Goal: Communication & Community: Participate in discussion

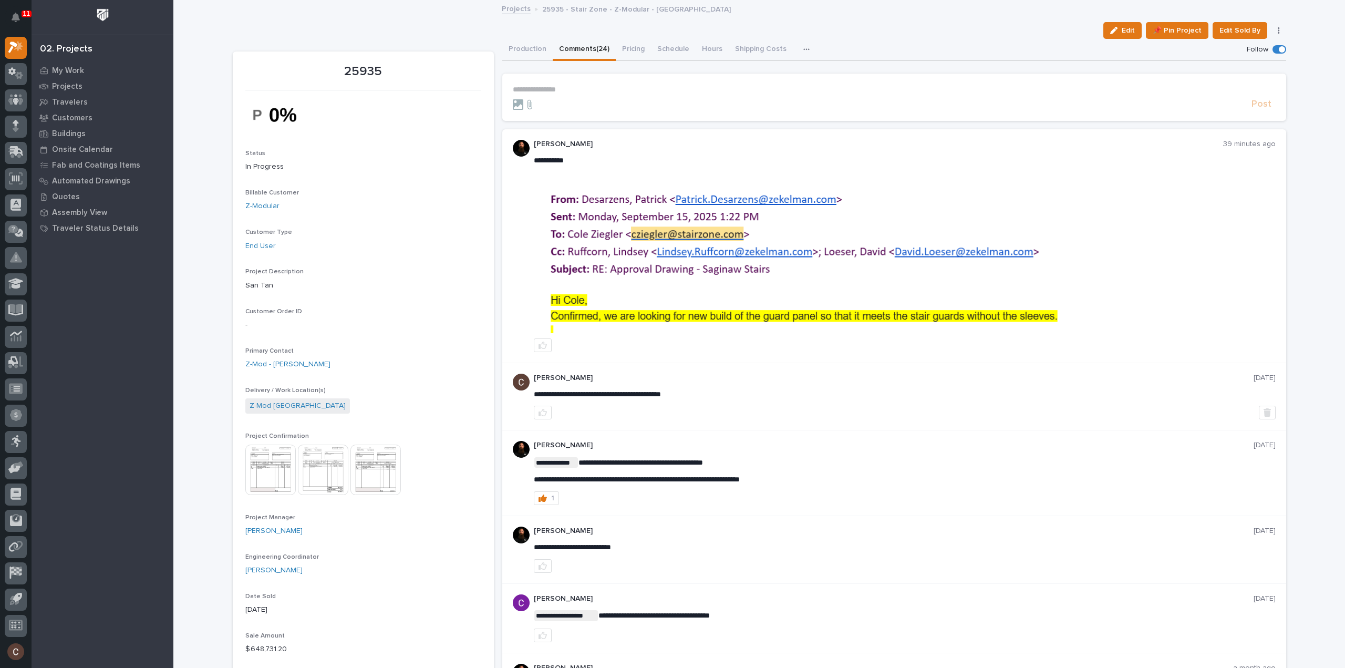
click at [979, 317] on img at bounding box center [904, 255] width 740 height 156
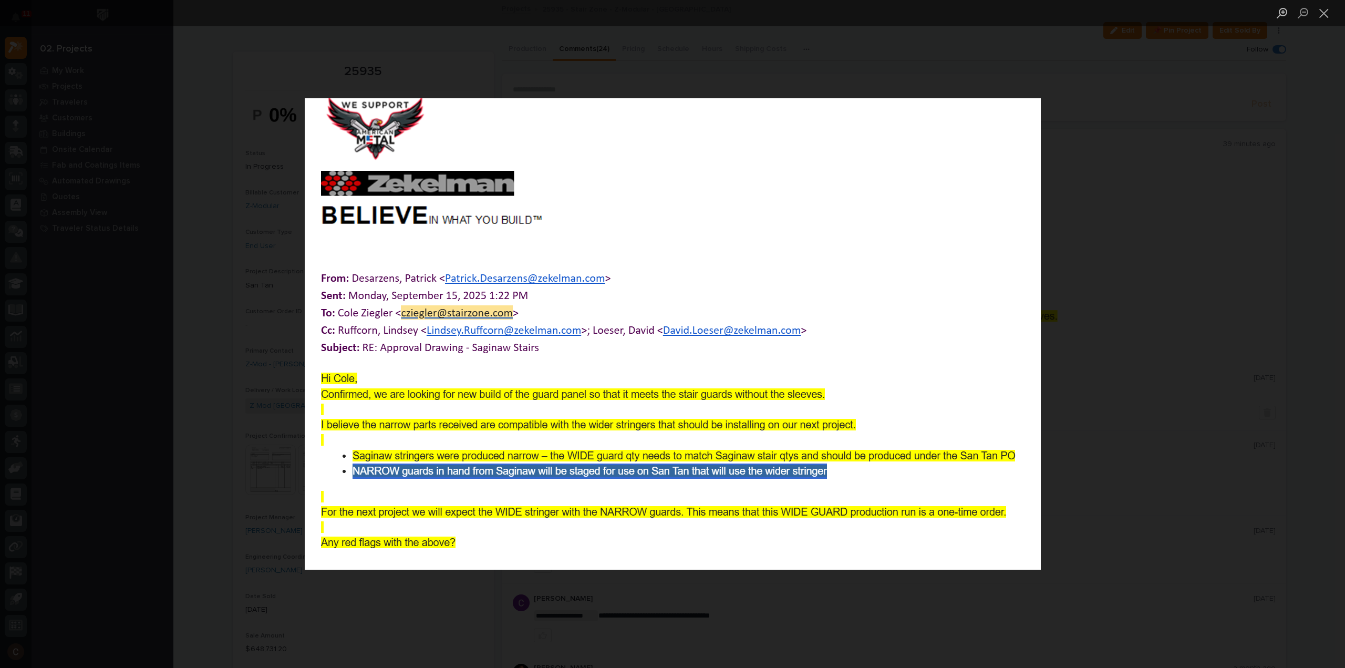
click at [1150, 272] on div "Lightbox" at bounding box center [672, 334] width 1345 height 668
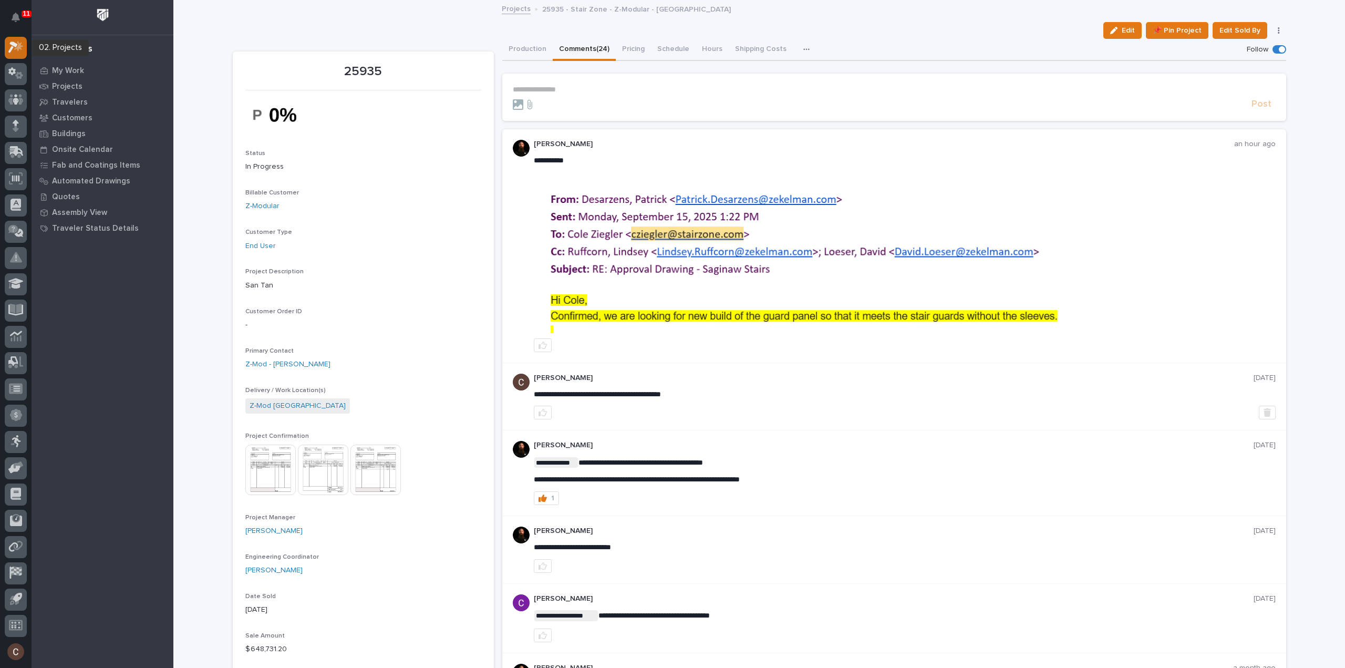
click at [14, 42] on icon at bounding box center [15, 47] width 15 height 12
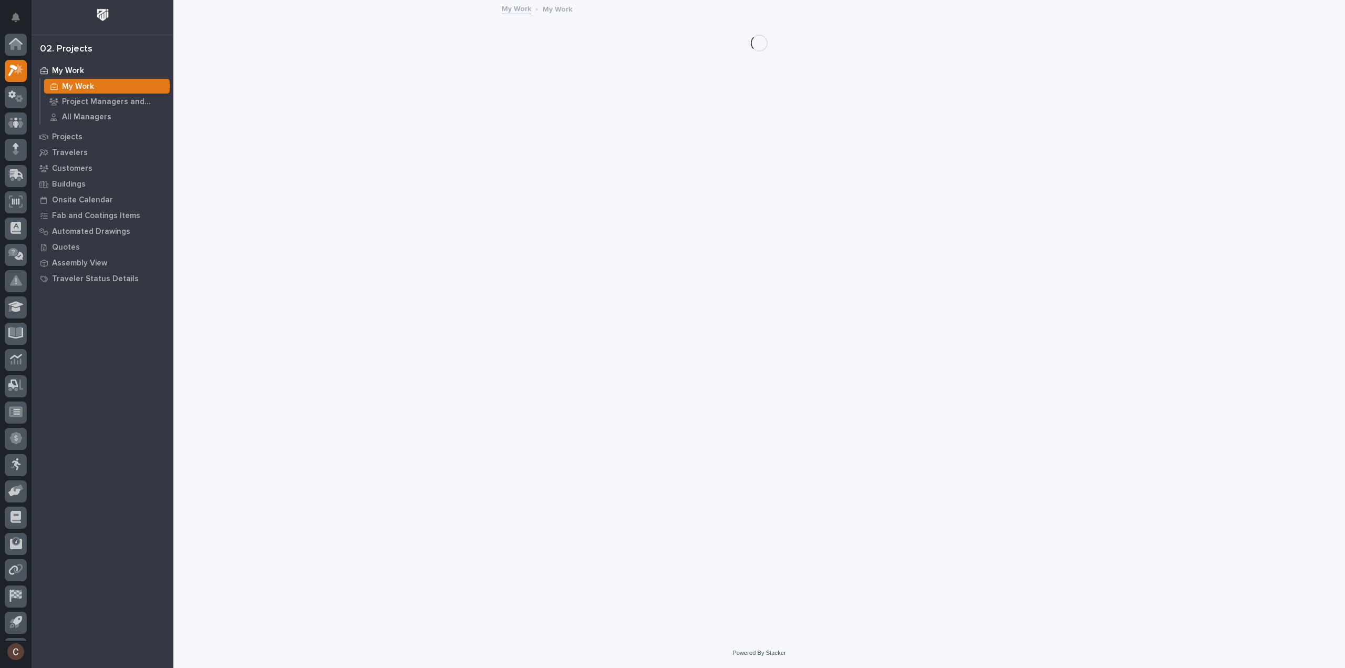
scroll to position [23, 0]
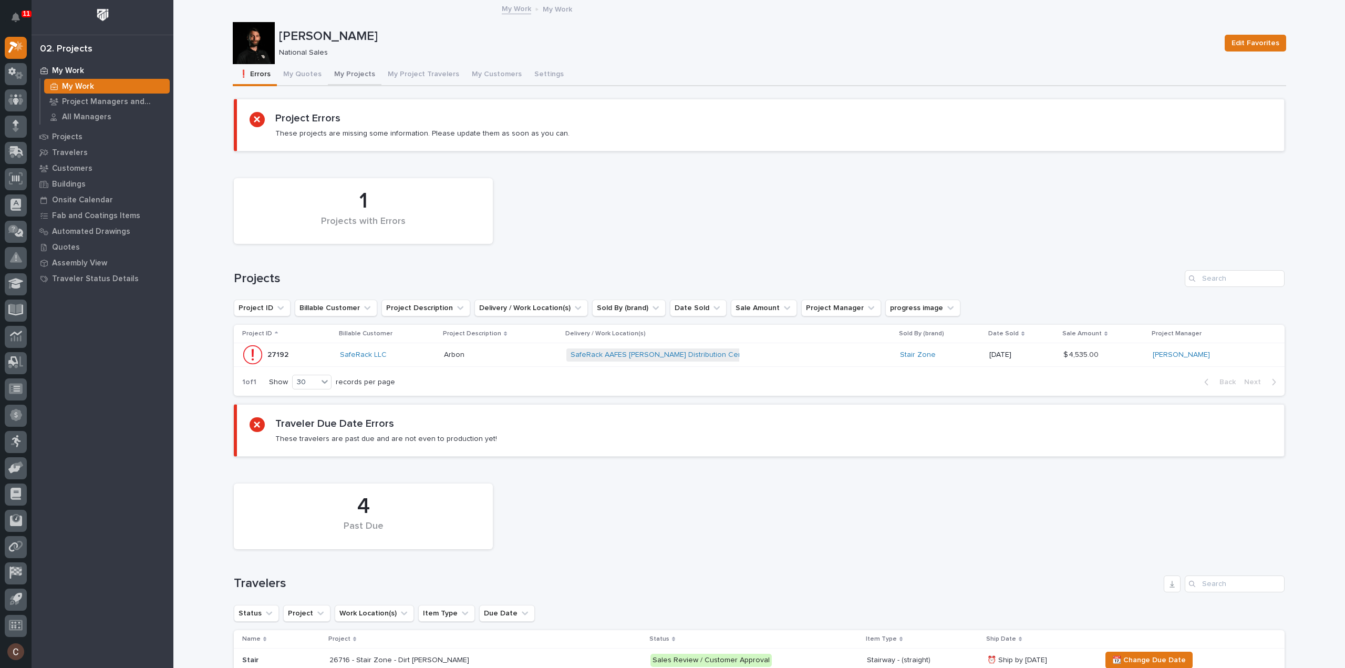
click at [355, 72] on button "My Projects" at bounding box center [355, 75] width 54 height 22
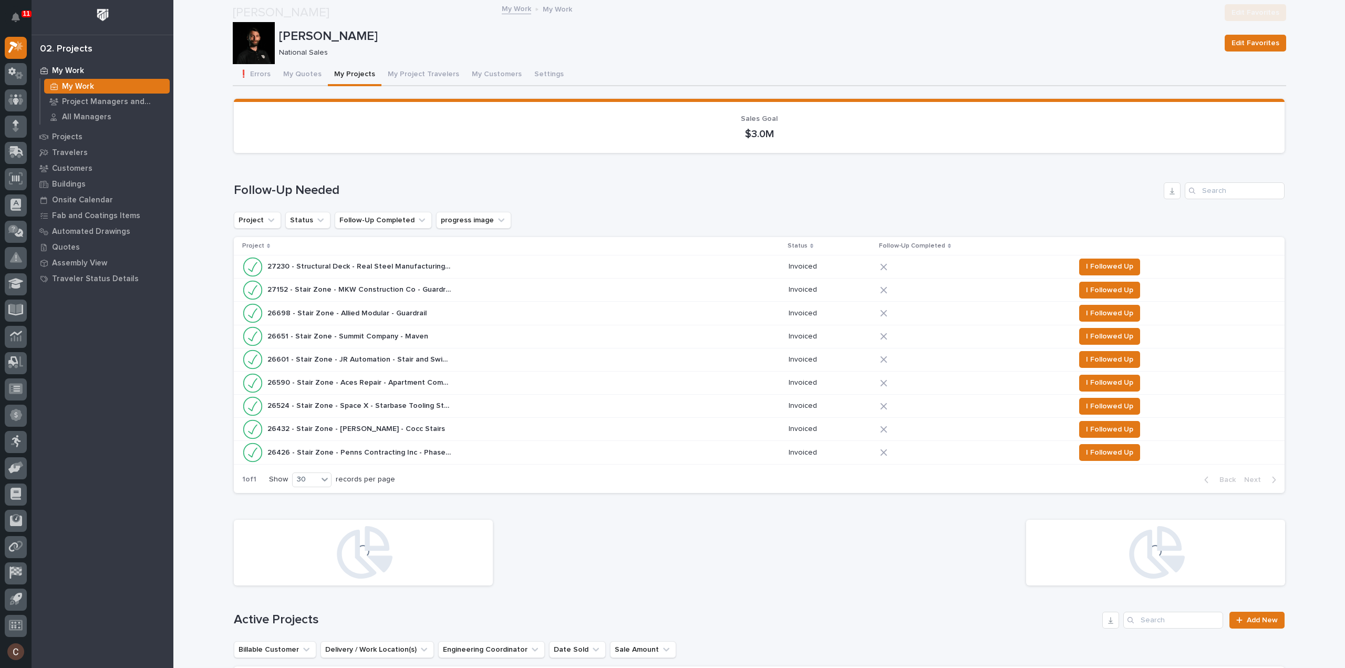
scroll to position [368, 0]
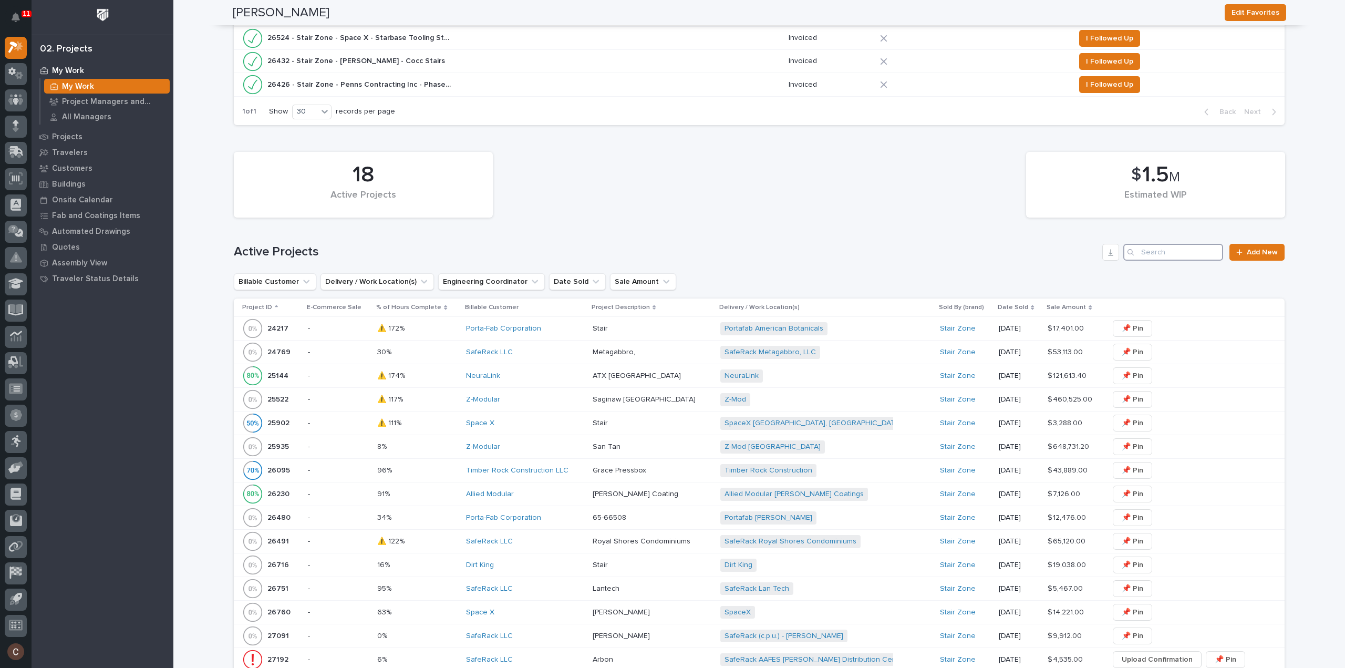
click at [1180, 251] on input "Search" at bounding box center [1173, 252] width 100 height 17
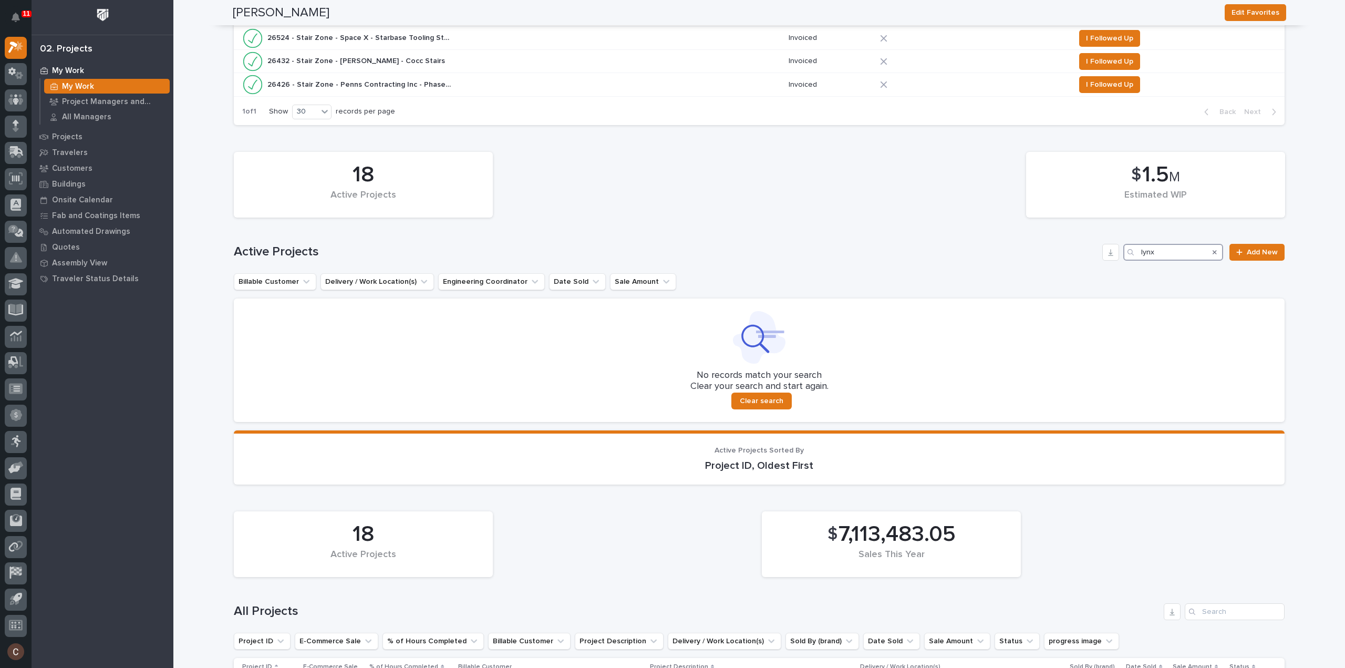
scroll to position [630, 0]
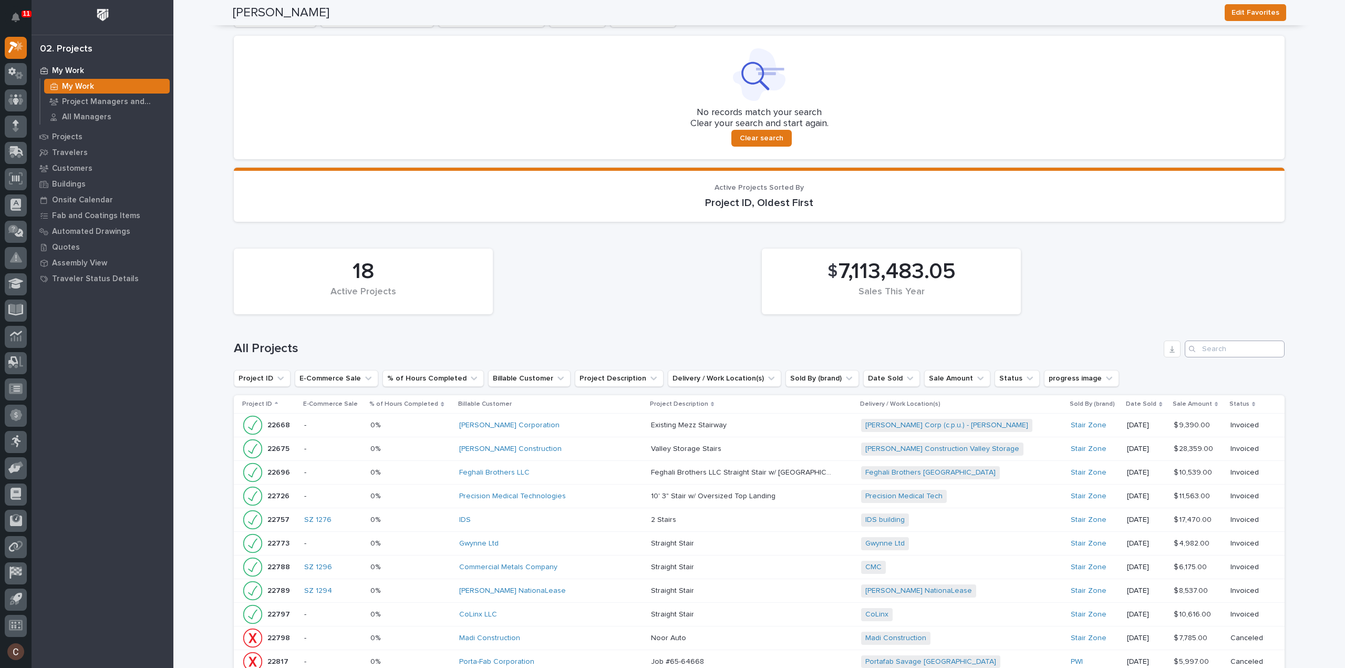
type input "lynx"
click at [1252, 344] on input "Search" at bounding box center [1235, 348] width 100 height 17
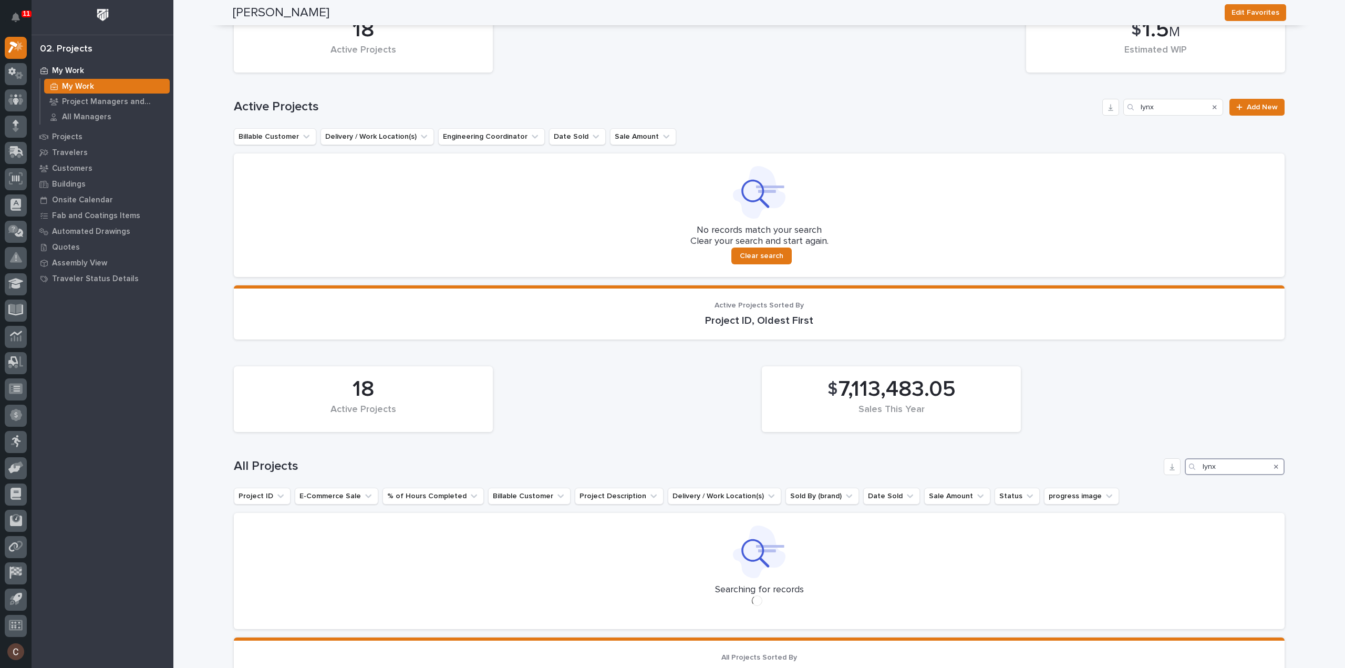
scroll to position [314, 0]
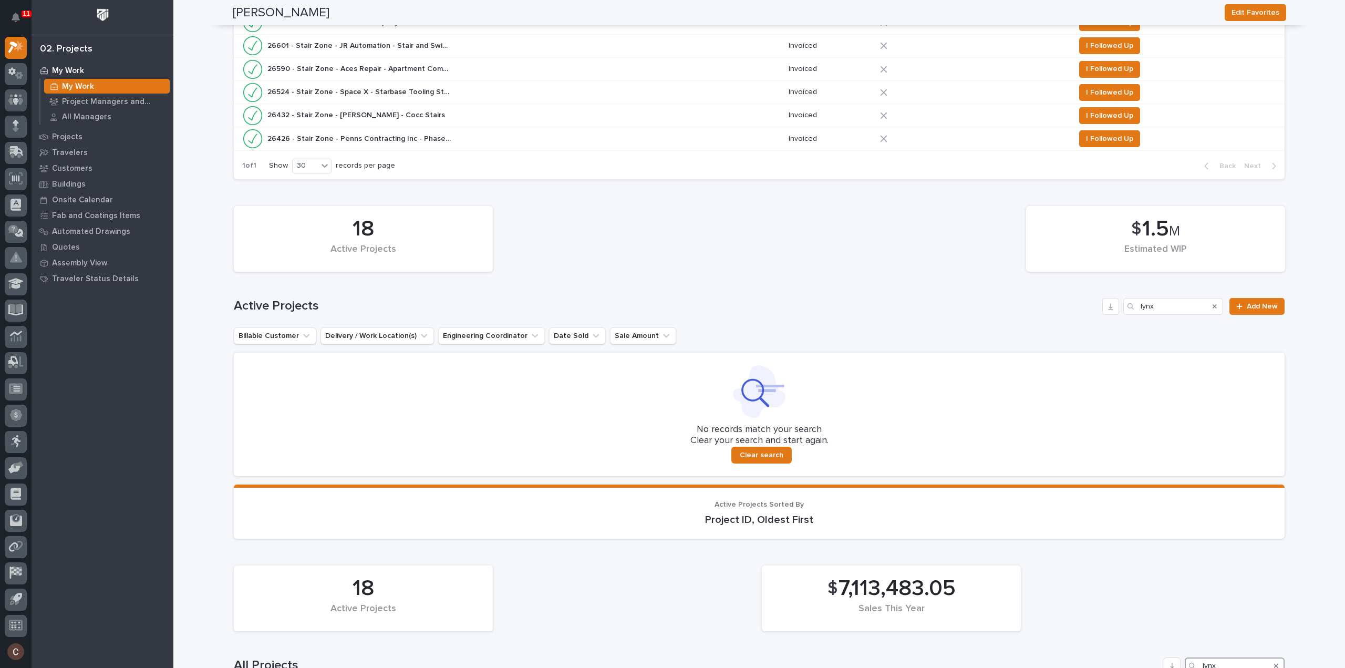
type input "lynx"
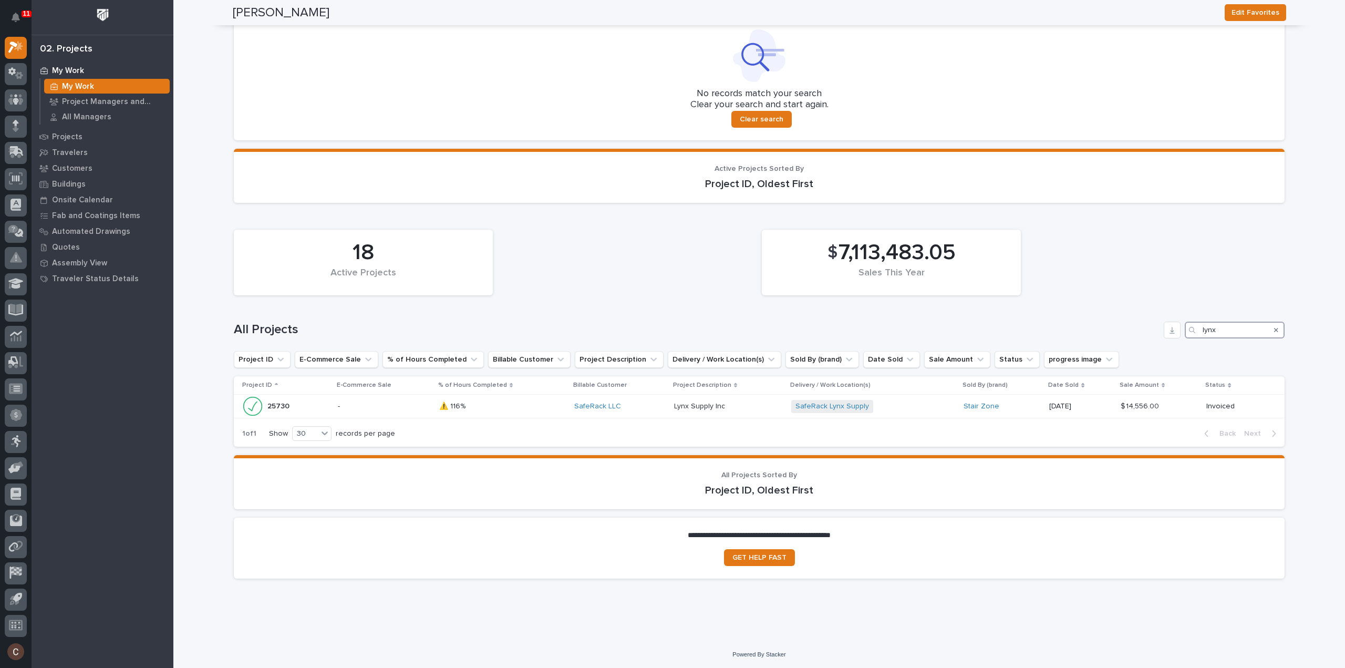
scroll to position [597, 0]
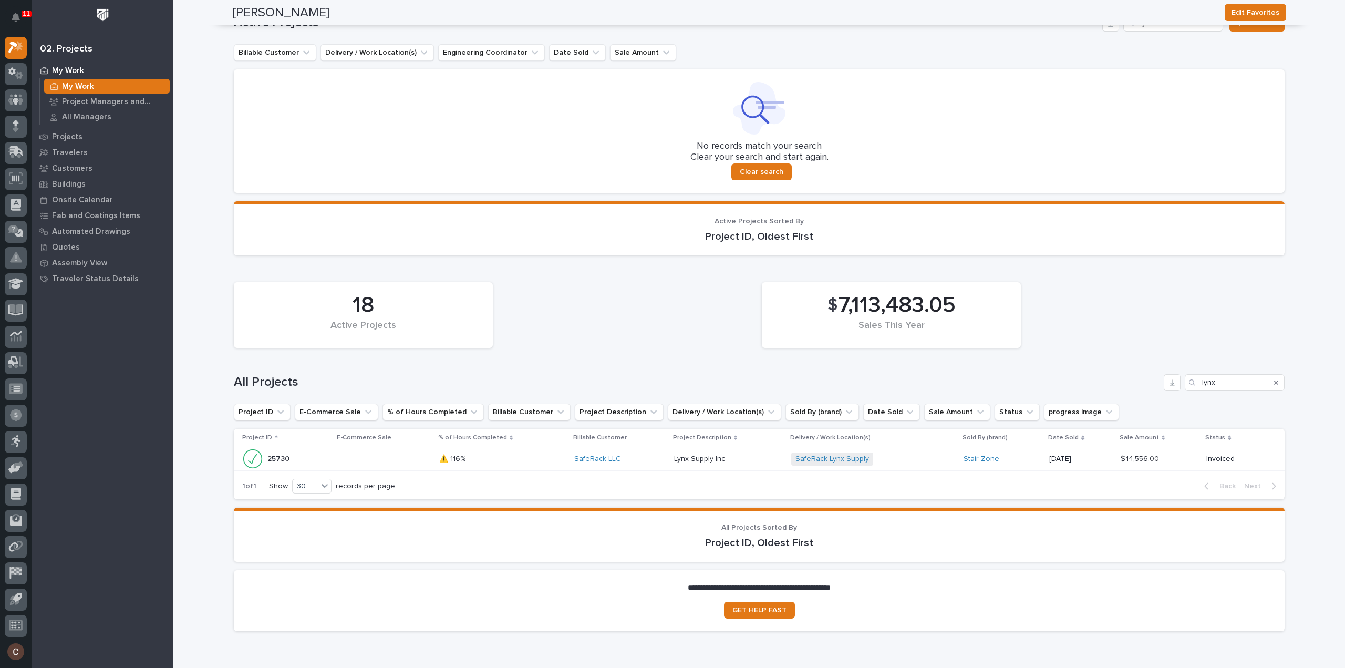
click at [748, 454] on p at bounding box center [728, 458] width 109 height 9
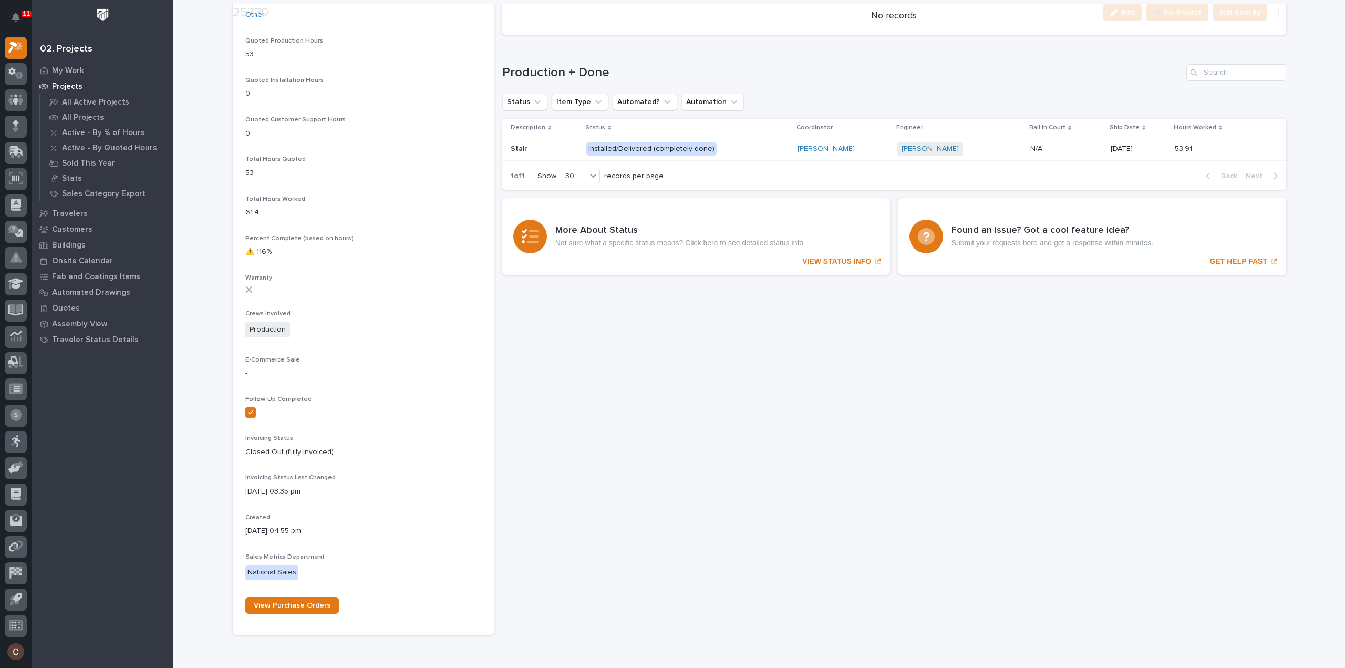
scroll to position [736, 0]
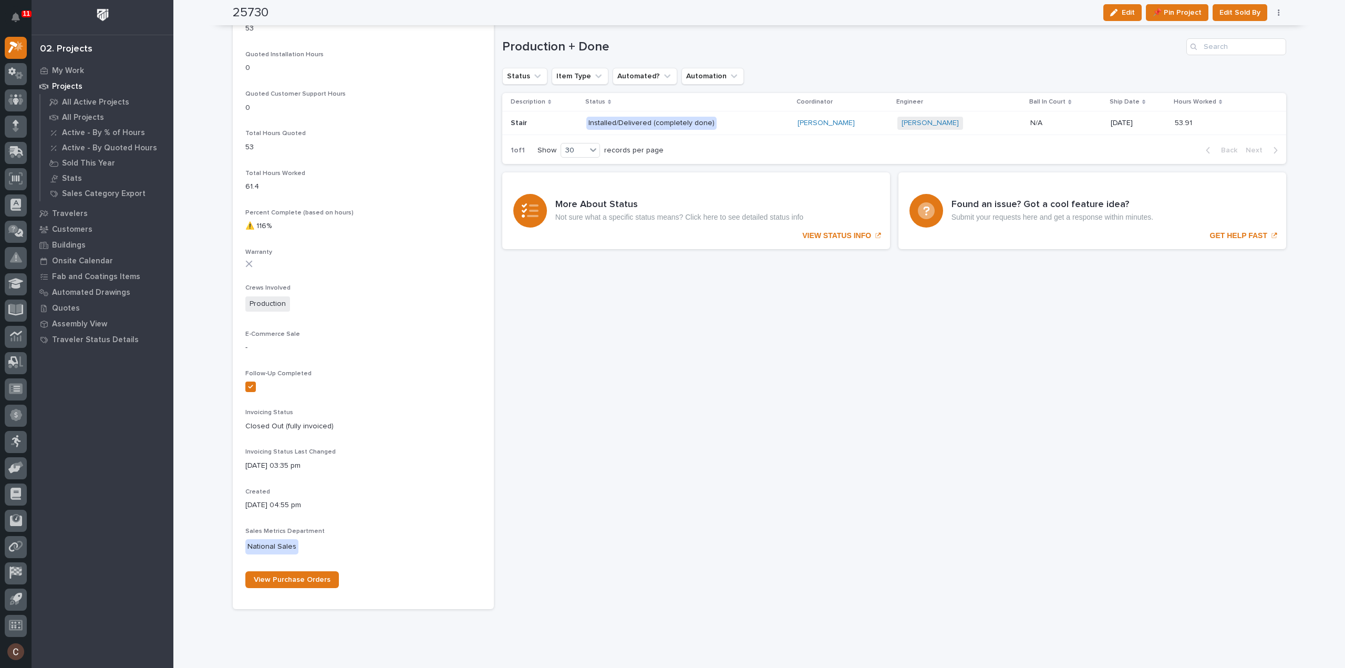
click at [746, 121] on p "Installed/Delivered (completely done)" at bounding box center [678, 123] width 184 height 13
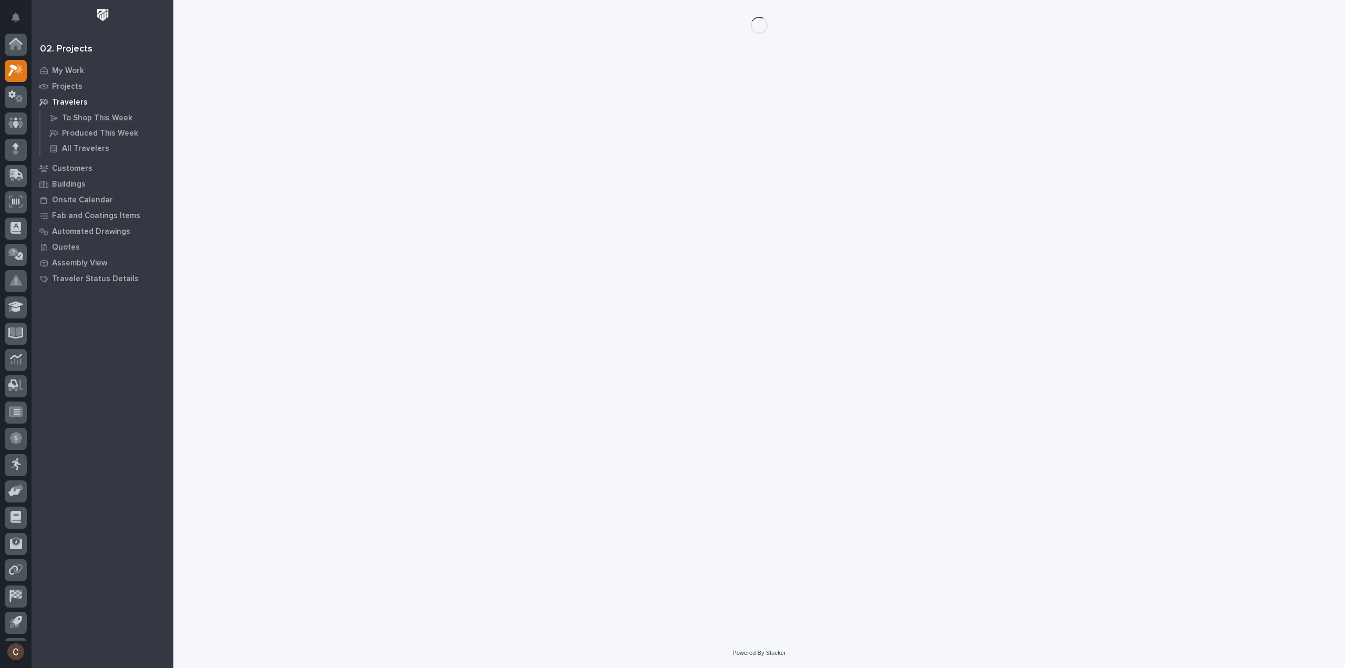
scroll to position [23, 0]
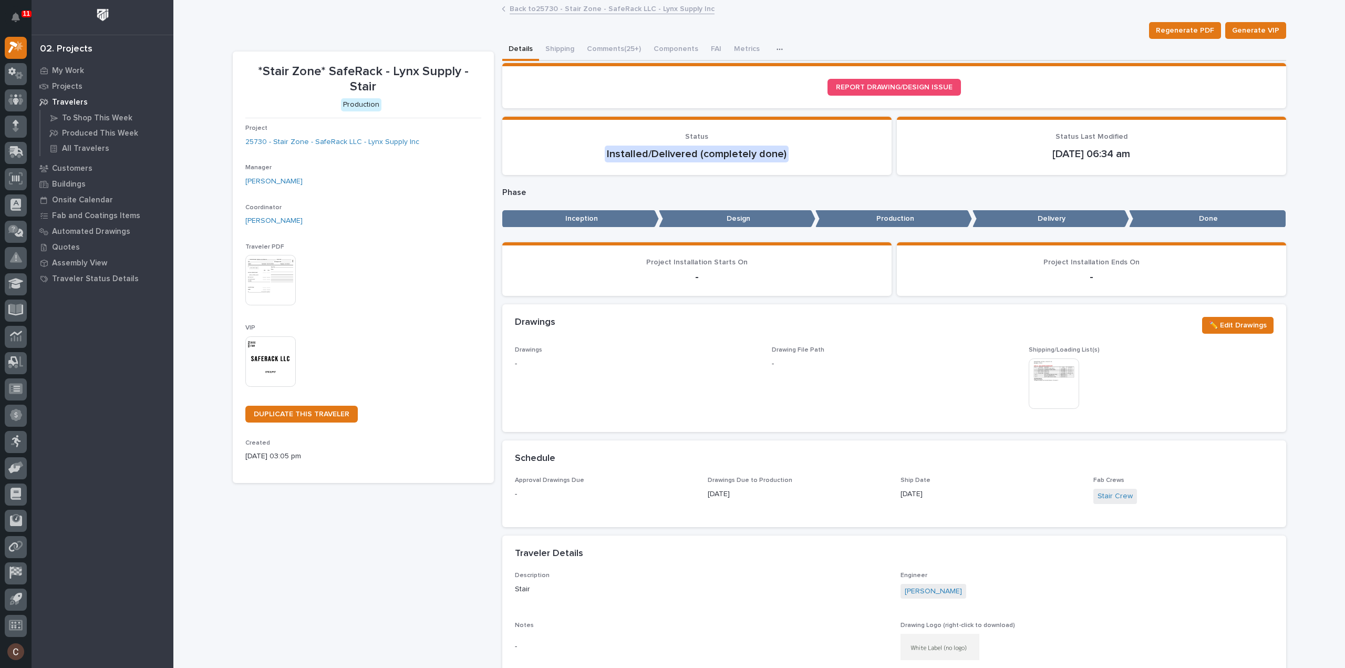
click at [622, 50] on button "Comments (25+)" at bounding box center [614, 50] width 67 height 22
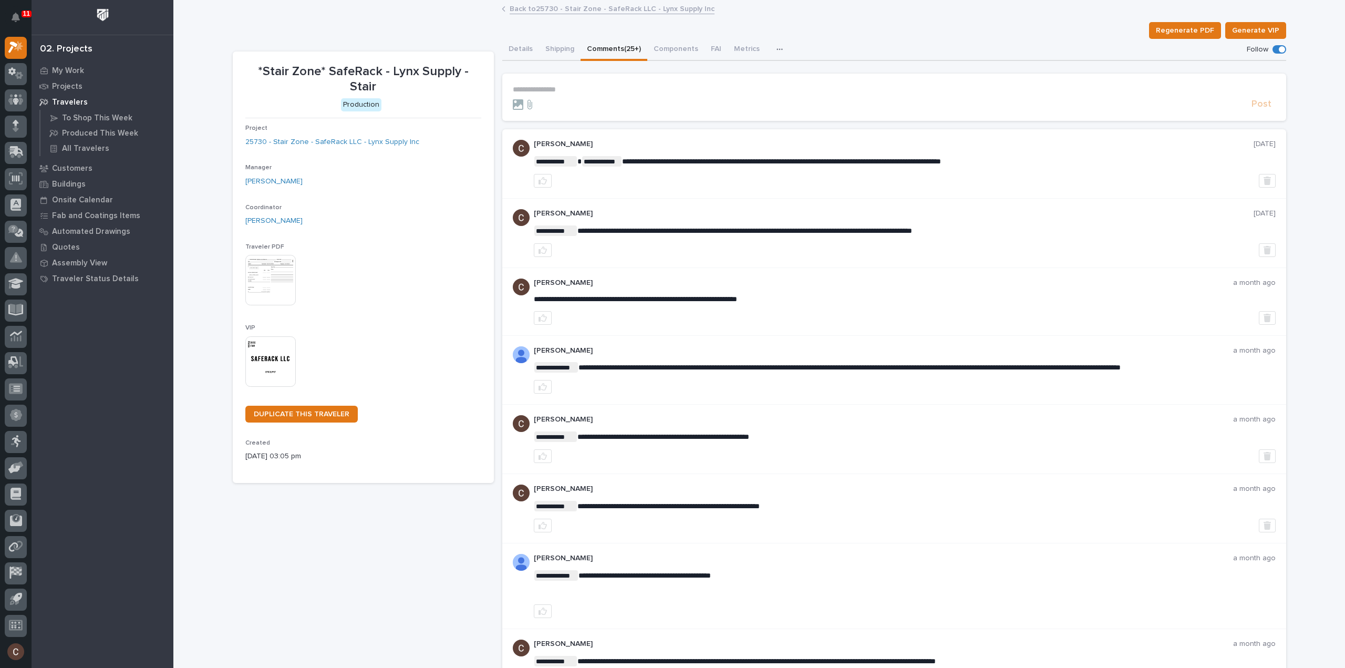
click at [612, 85] on p "**********" at bounding box center [894, 89] width 763 height 9
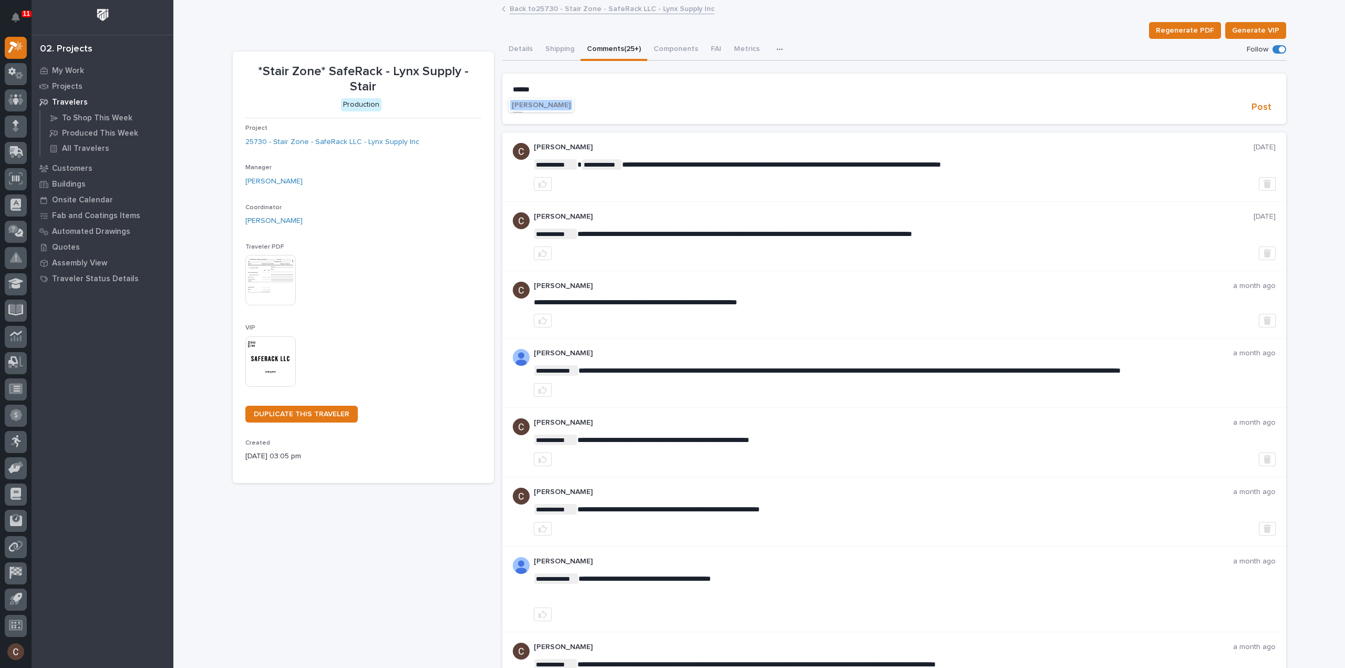
click at [567, 102] on span "[PERSON_NAME]" at bounding box center [541, 104] width 59 height 7
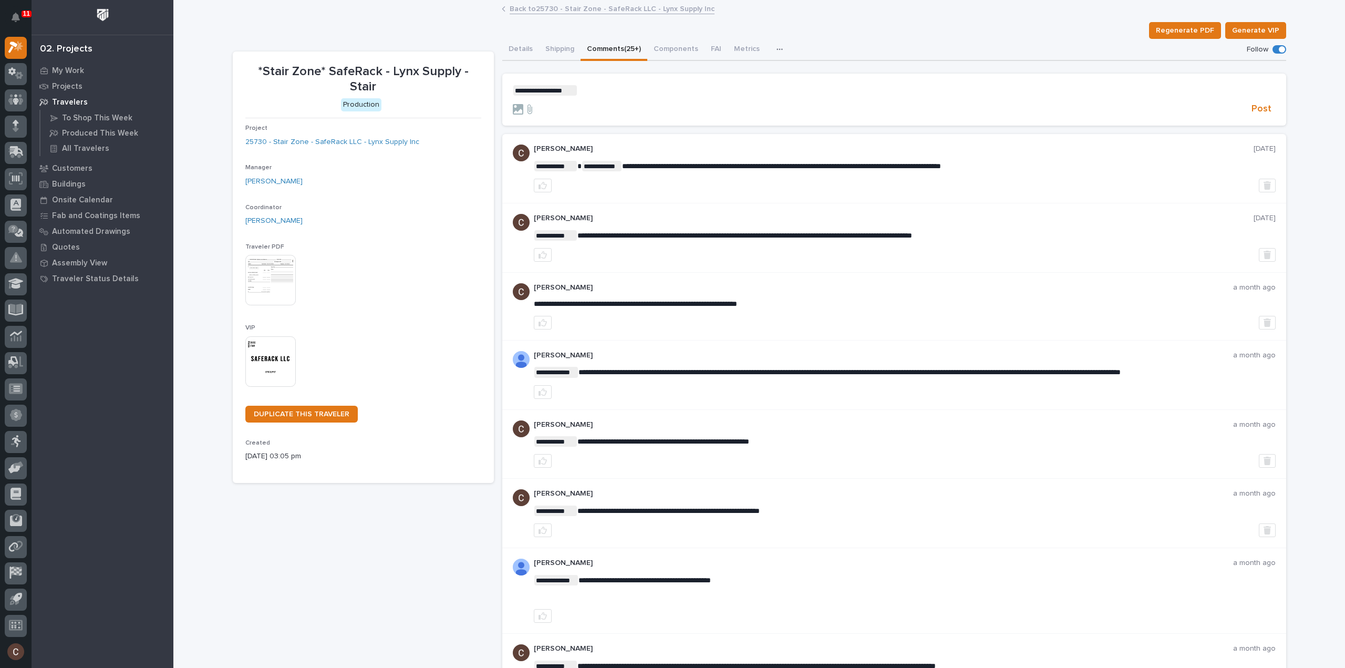
click at [630, 91] on p "**********" at bounding box center [894, 90] width 763 height 11
click at [772, 89] on span "**********" at bounding box center [735, 90] width 316 height 7
click at [1002, 91] on p "**********" at bounding box center [894, 90] width 763 height 11
click at [785, 90] on span "**********" at bounding box center [736, 90] width 319 height 7
click at [1263, 109] on span "Post" at bounding box center [1262, 109] width 20 height 12
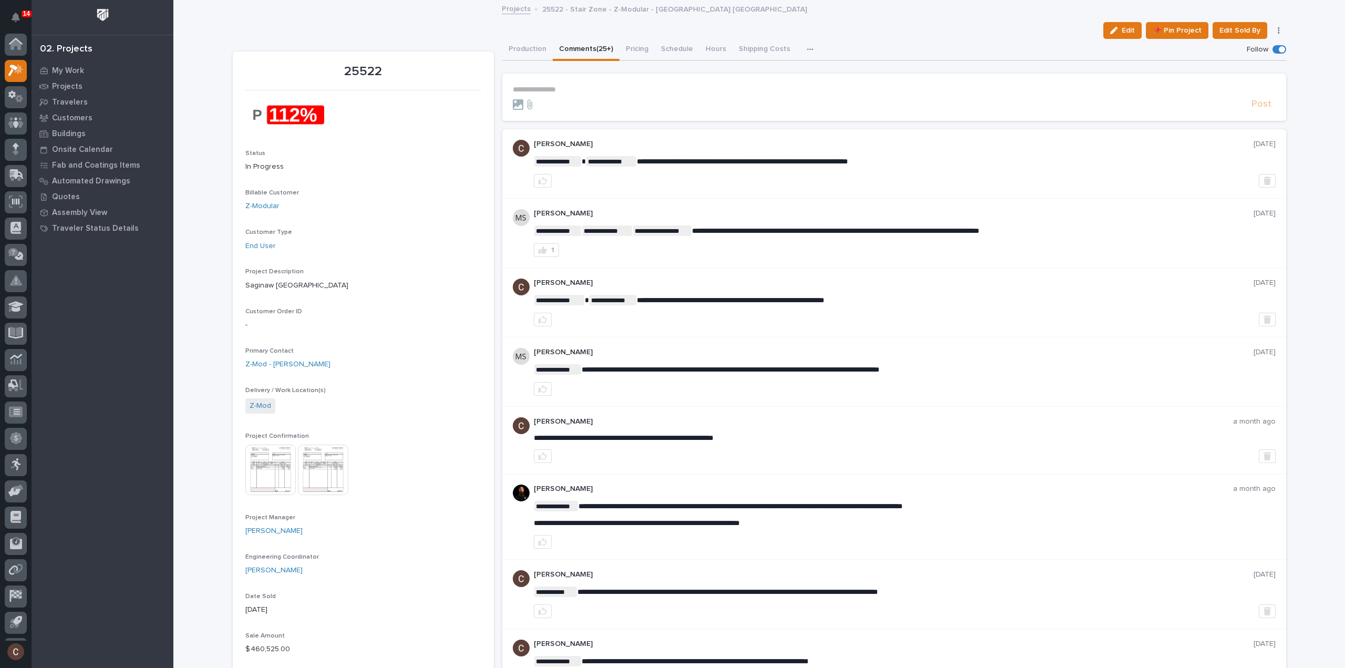
scroll to position [23, 0]
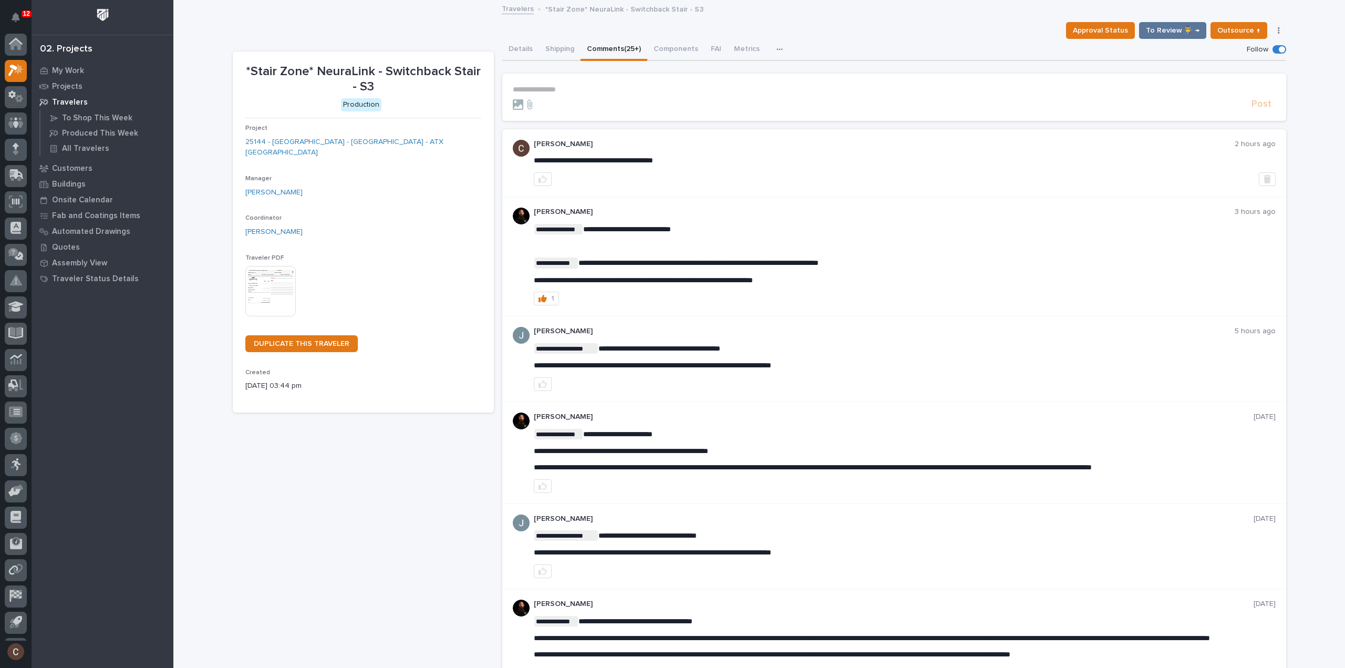
scroll to position [23, 0]
